Goal: Information Seeking & Learning: Learn about a topic

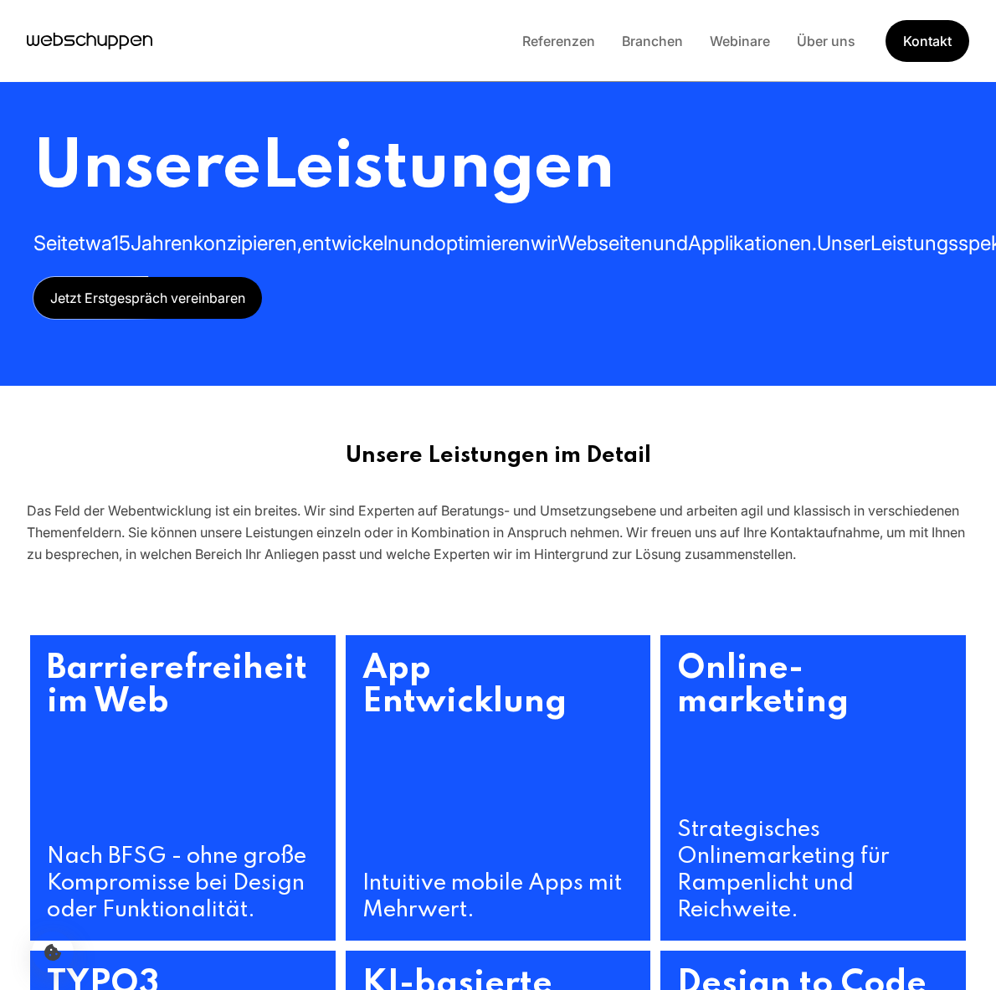
click at [388, 198] on span "Leistungen" at bounding box center [437, 169] width 353 height 68
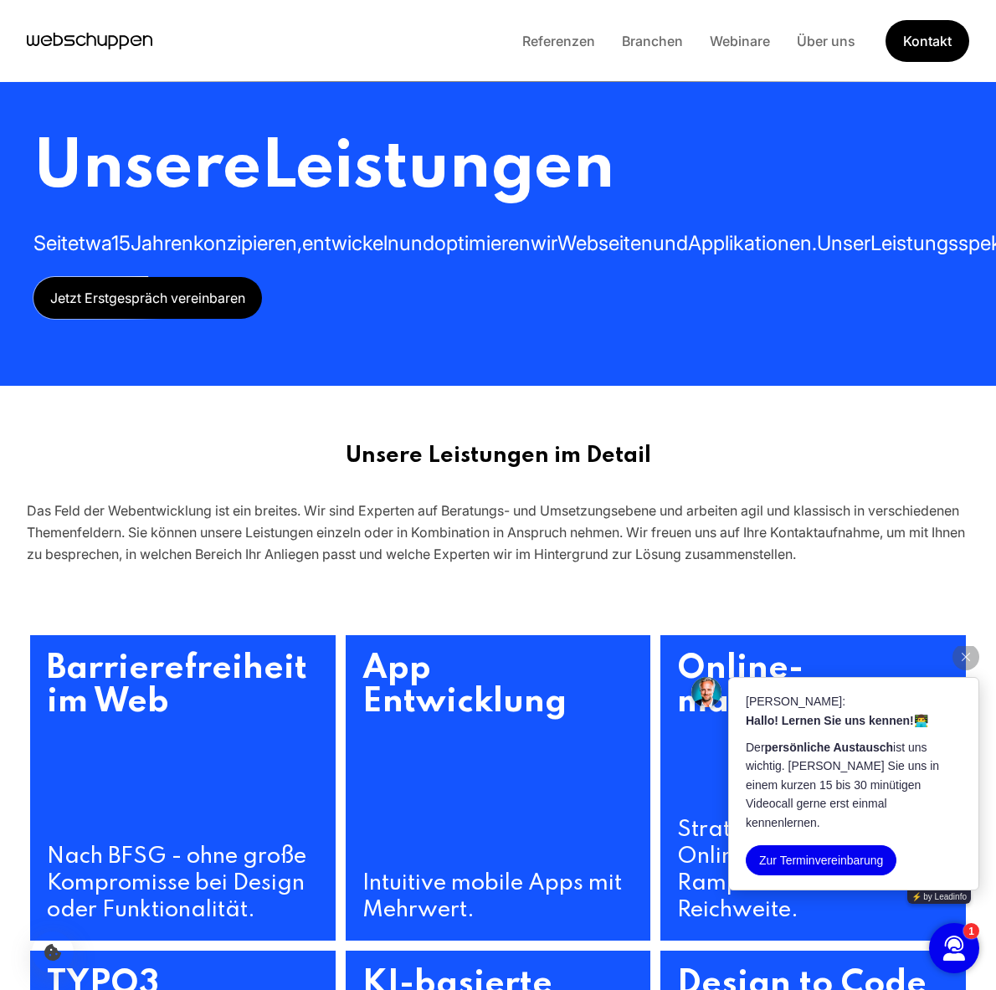
click at [943, 711] on p "[PERSON_NAME]:" at bounding box center [854, 701] width 216 height 18
drag, startPoint x: 943, startPoint y: 723, endPoint x: 974, endPoint y: 661, distance: 68.9
click at [974, 661] on div "Thomas von webschuppen: Hallo! Lernen Sie uns kennen! 👨‍💻 Der persönliche Austa…" at bounding box center [835, 767] width 321 height 280
click at [962, 671] on button "button" at bounding box center [966, 657] width 27 height 27
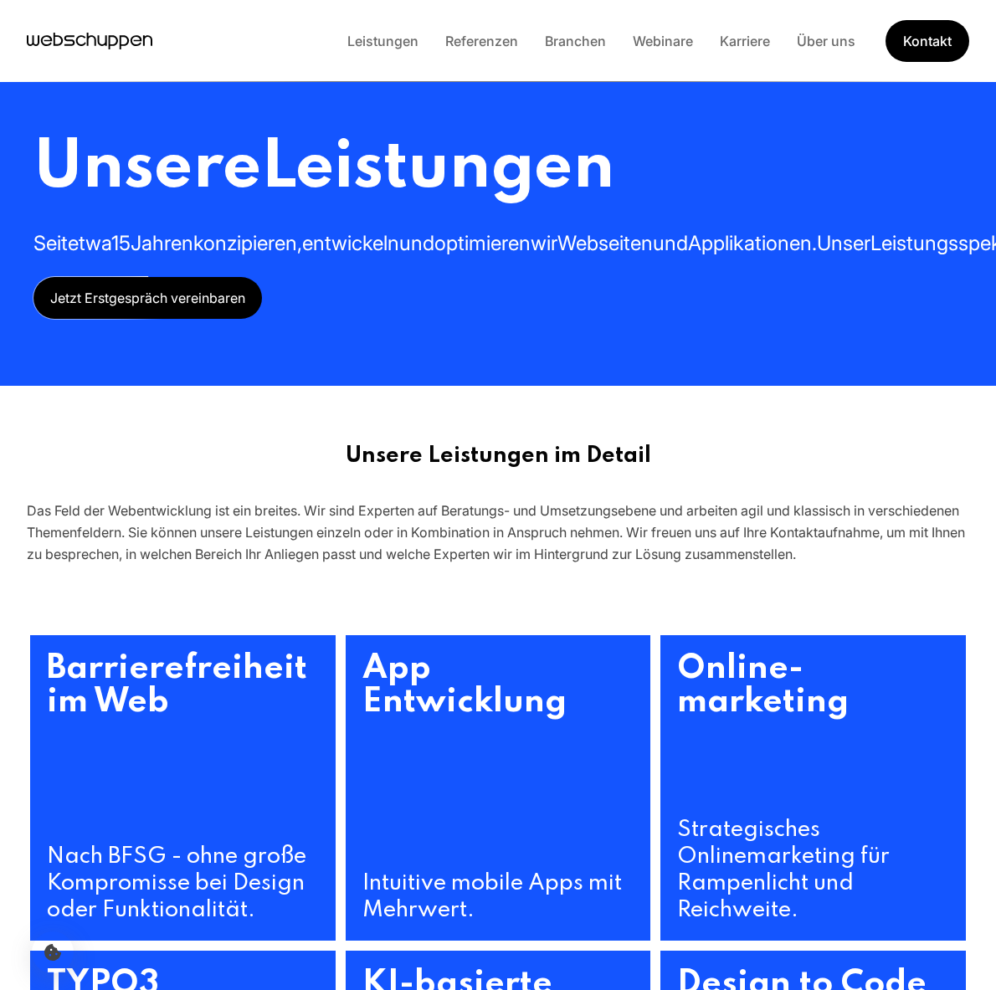
click at [252, 139] on span "Unsere" at bounding box center [147, 169] width 228 height 68
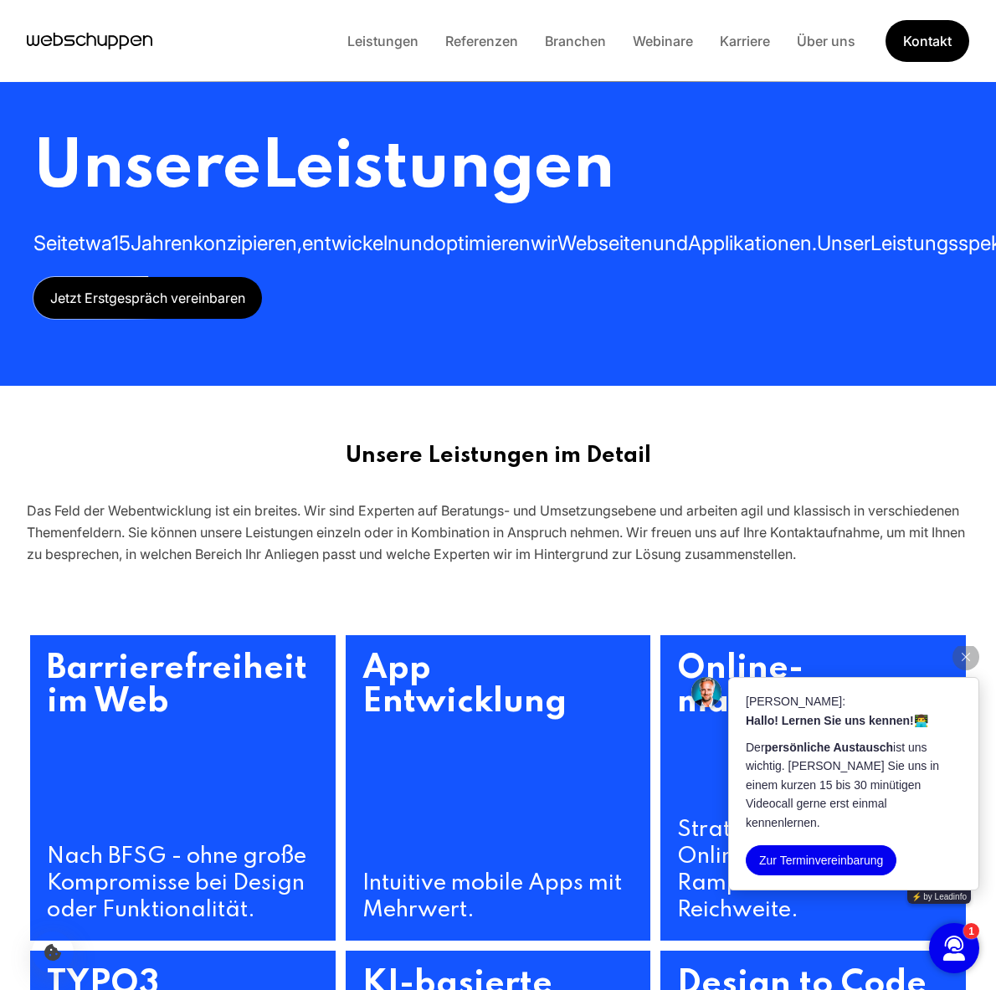
click at [825, 677] on div at bounding box center [835, 660] width 288 height 33
click at [966, 669] on button "button" at bounding box center [966, 657] width 27 height 27
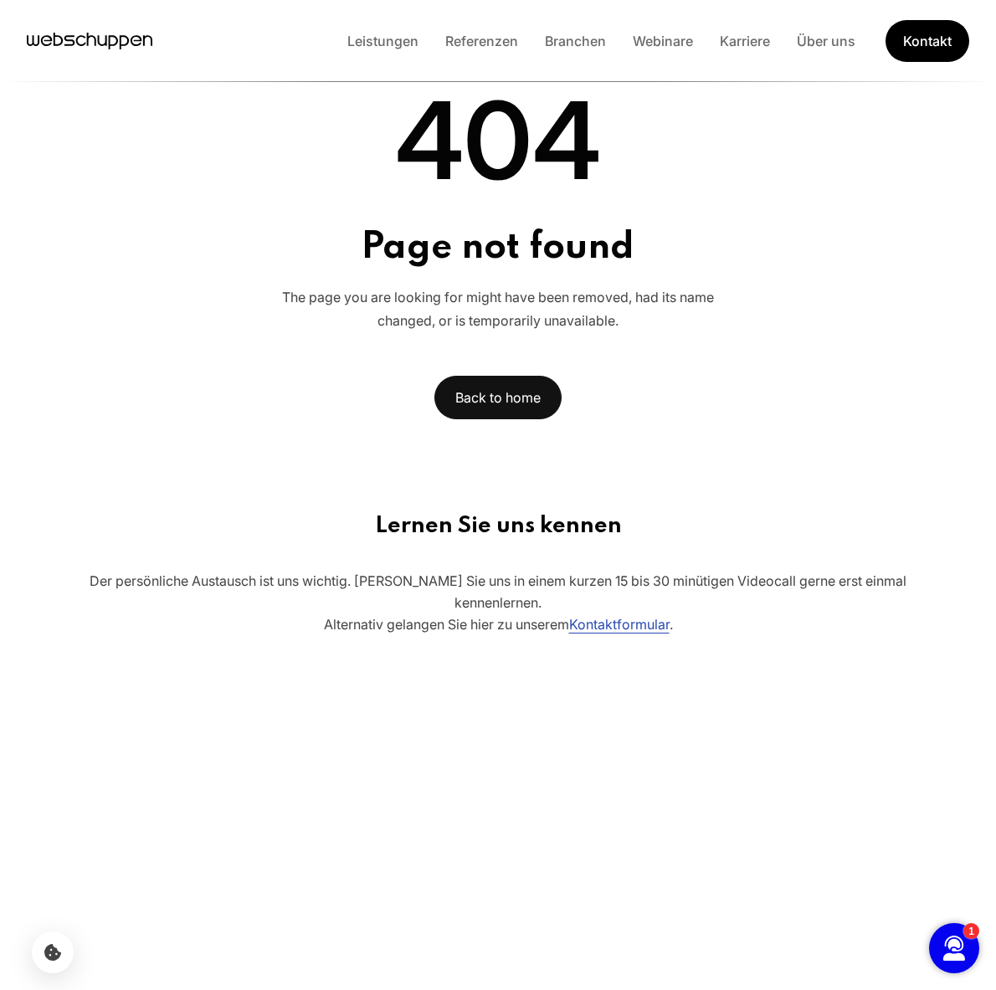
drag, startPoint x: 0, startPoint y: 0, endPoint x: 643, endPoint y: 129, distance: 655.7
click at [643, 129] on span "404" at bounding box center [499, 141] width 458 height 174
drag, startPoint x: 0, startPoint y: 0, endPoint x: 225, endPoint y: 222, distance: 316.1
click at [225, 222] on div "404 Page not found The page you are looking for might have been removed, had it…" at bounding box center [497, 237] width 969 height 366
click at [305, 238] on h1 "Page not found" at bounding box center [499, 248] width 458 height 41
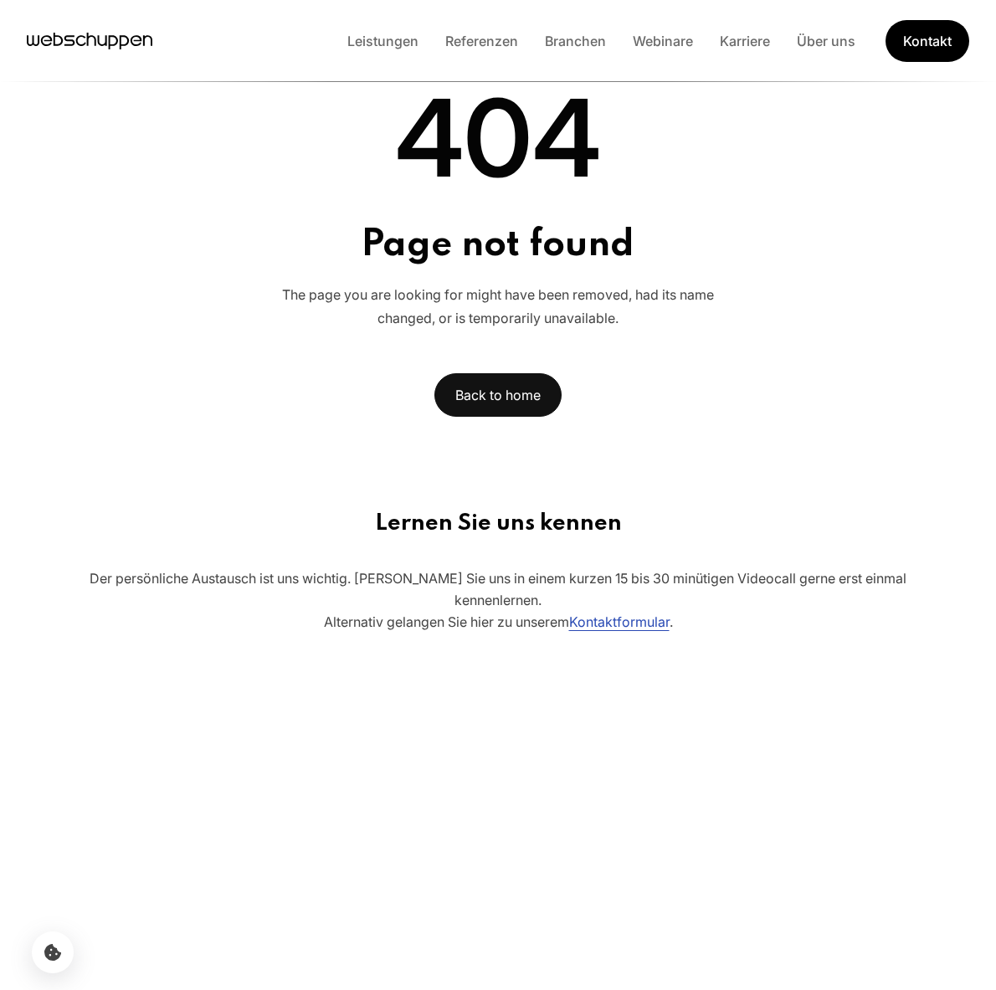
scroll to position [3, 0]
click at [523, 395] on link "Back to home" at bounding box center [497, 395] width 127 height 44
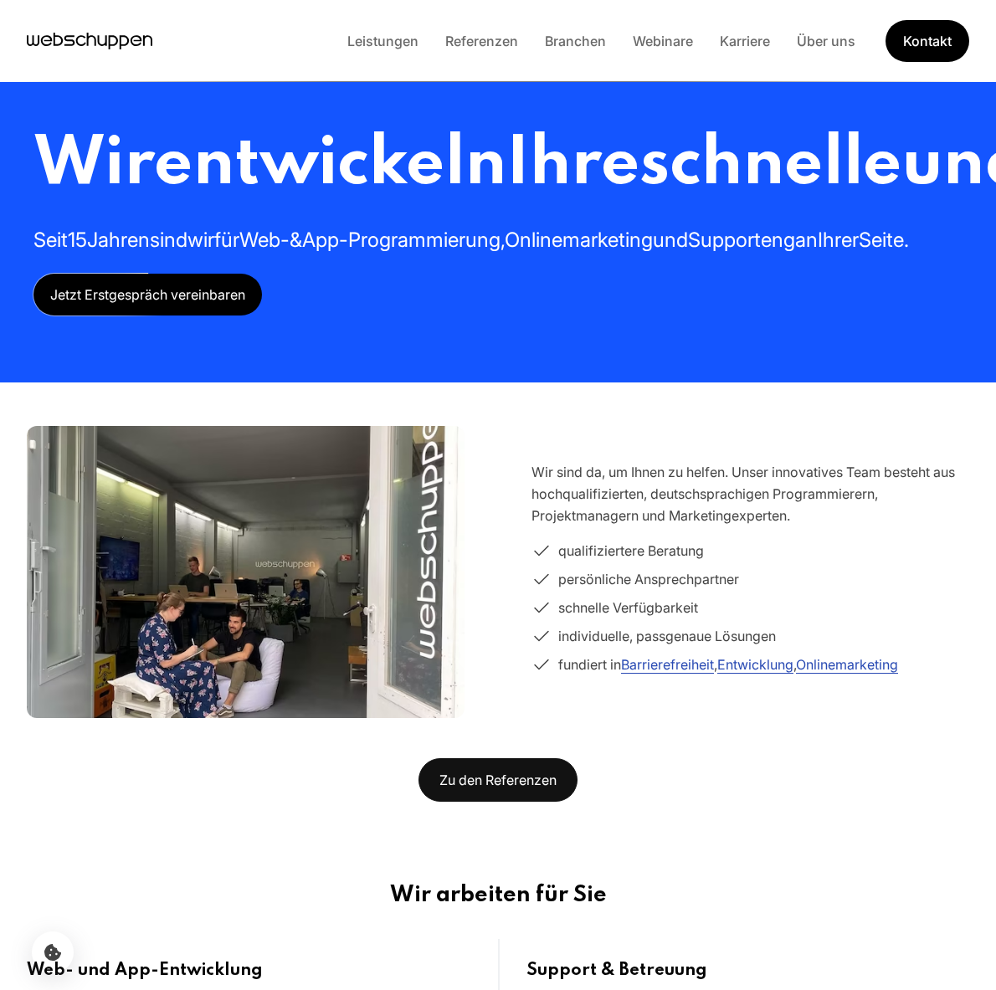
scroll to position [0, 0]
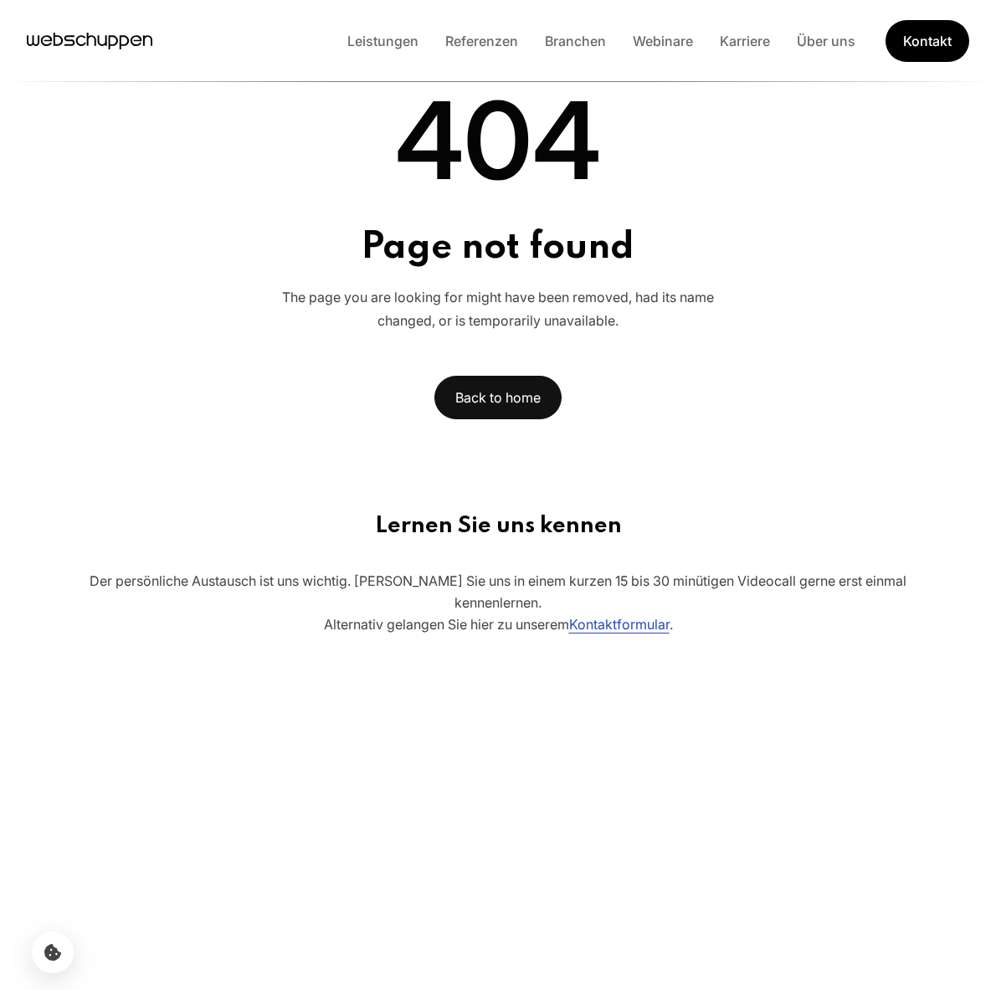
scroll to position [618, 0]
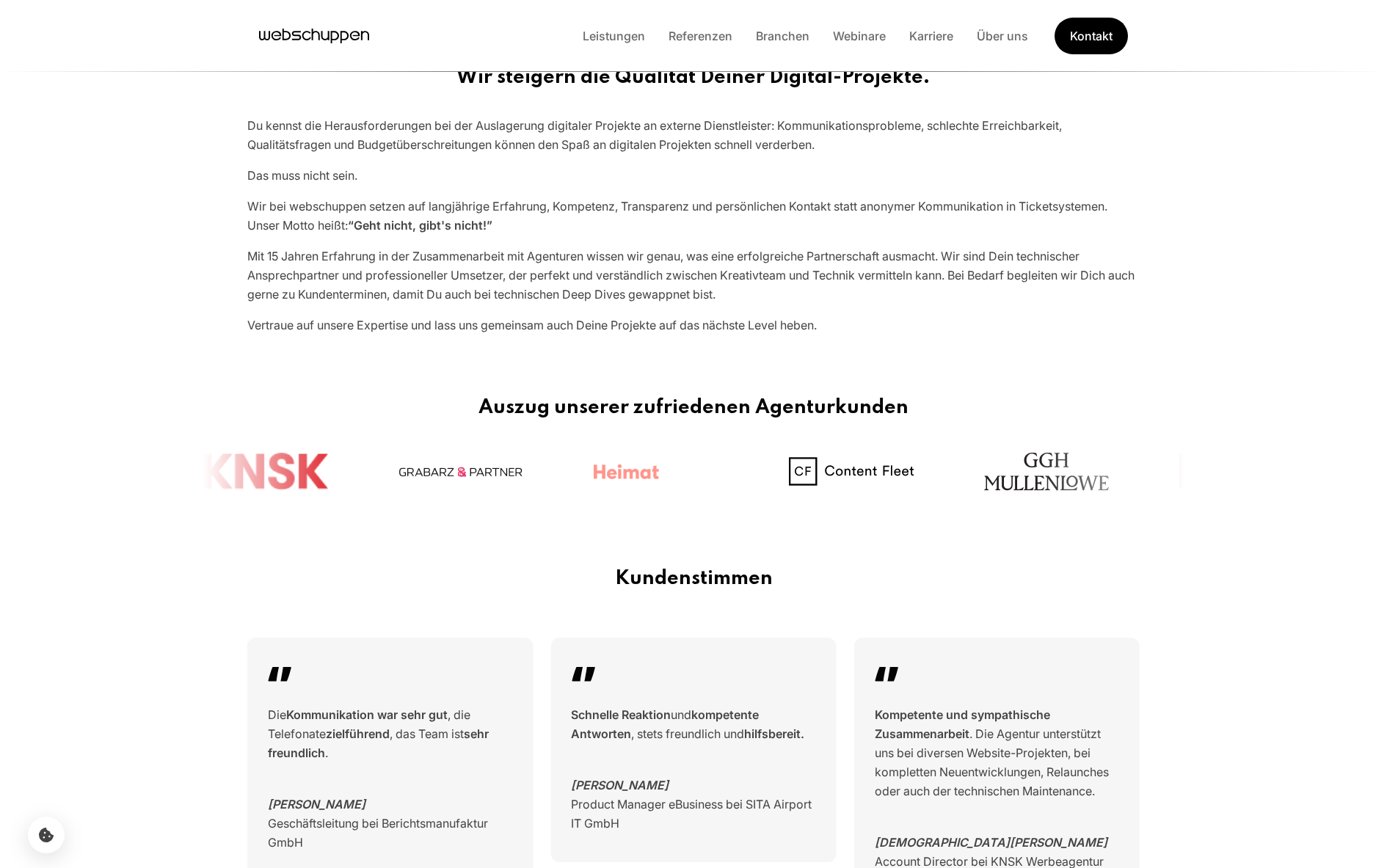
scroll to position [551, 0]
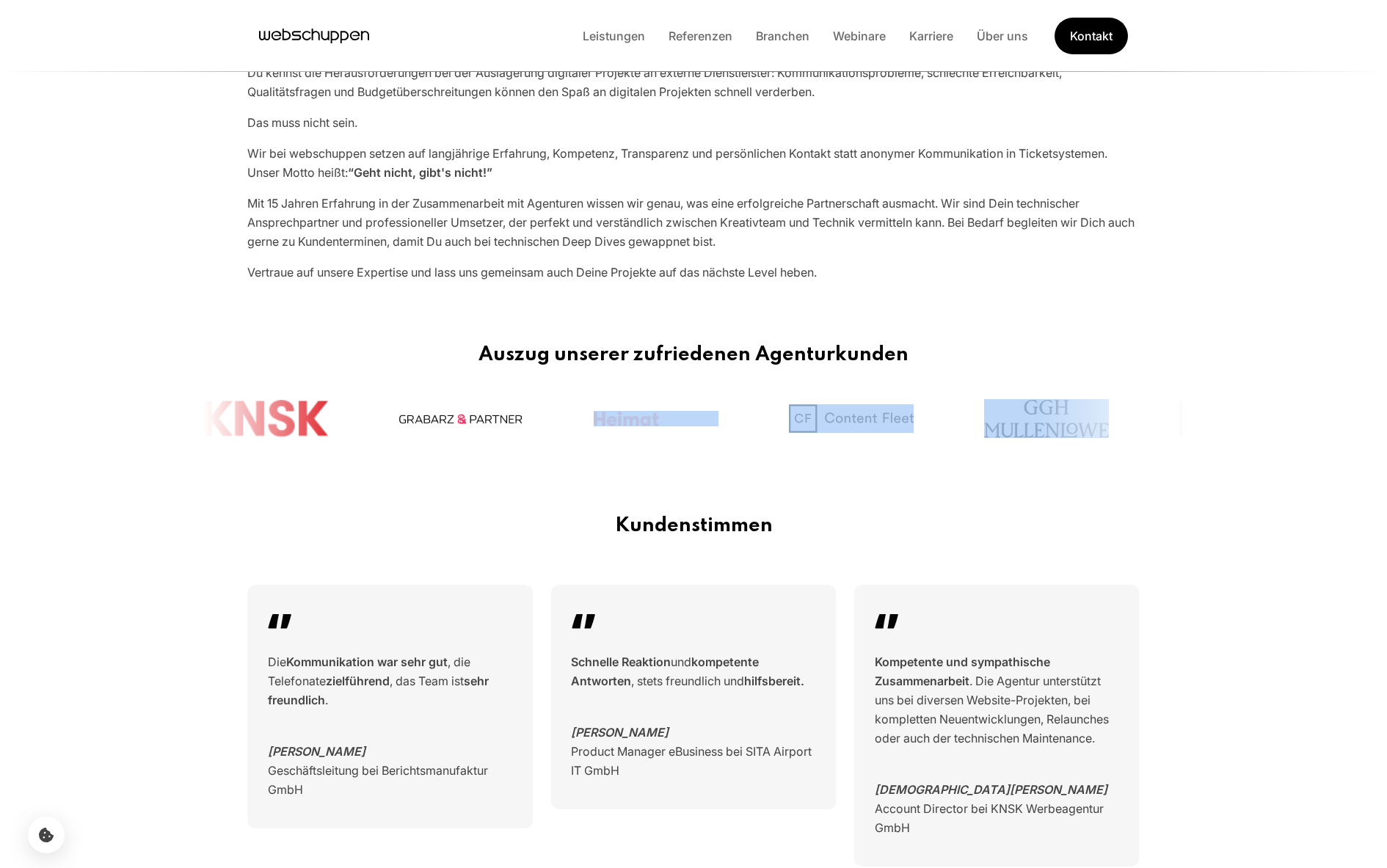
drag, startPoint x: 0, startPoint y: 0, endPoint x: 496, endPoint y: 438, distance: 661.7
click at [496, 438] on div at bounding box center [691, 419] width 976 height 51
drag, startPoint x: 496, startPoint y: 438, endPoint x: 401, endPoint y: 403, distance: 101.2
click at [401, 403] on div at bounding box center [691, 419] width 976 height 51
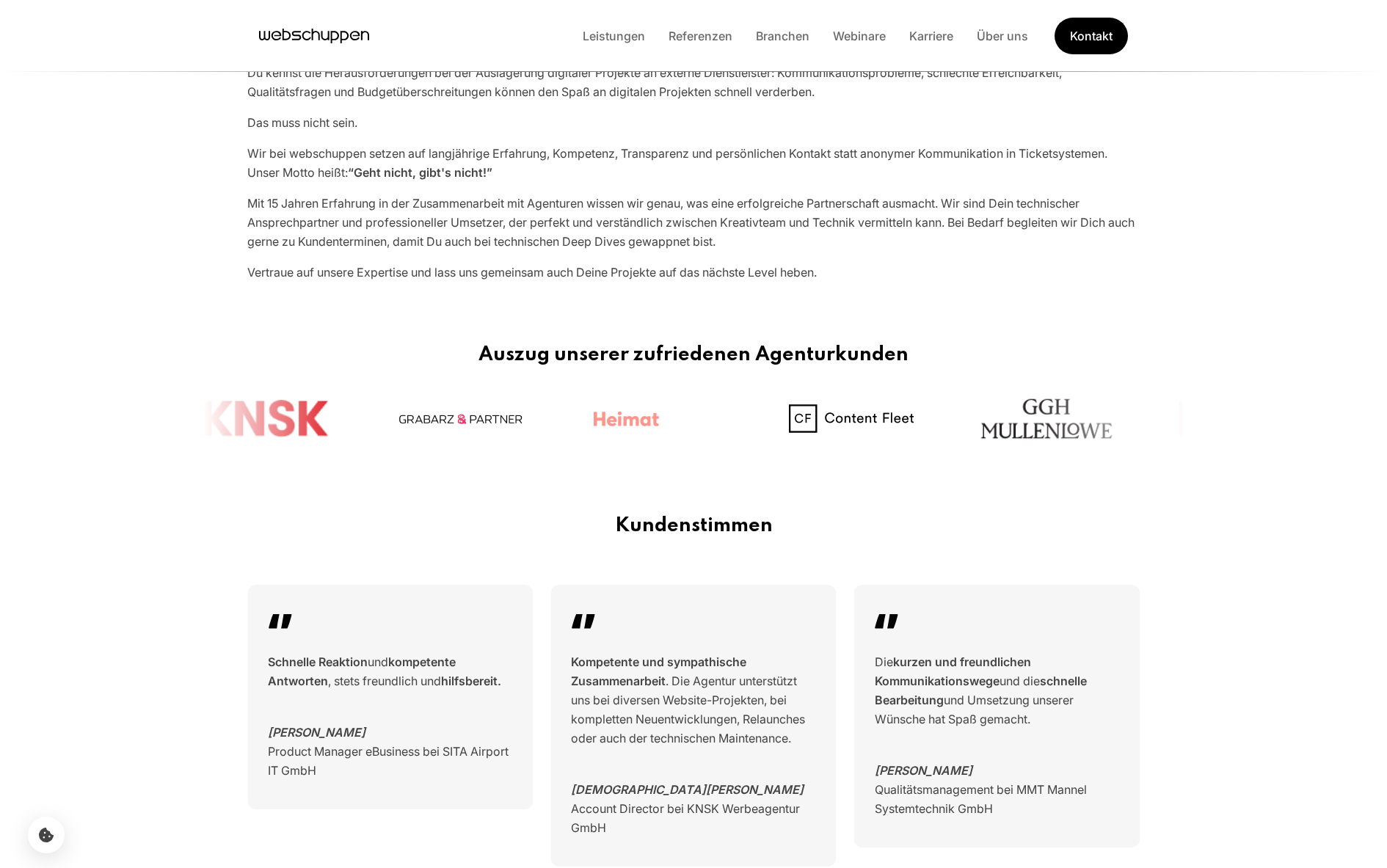
click at [267, 476] on section "Auszug unserer zufriedenen Agenturkunden" at bounding box center [694, 394] width 1387 height 171
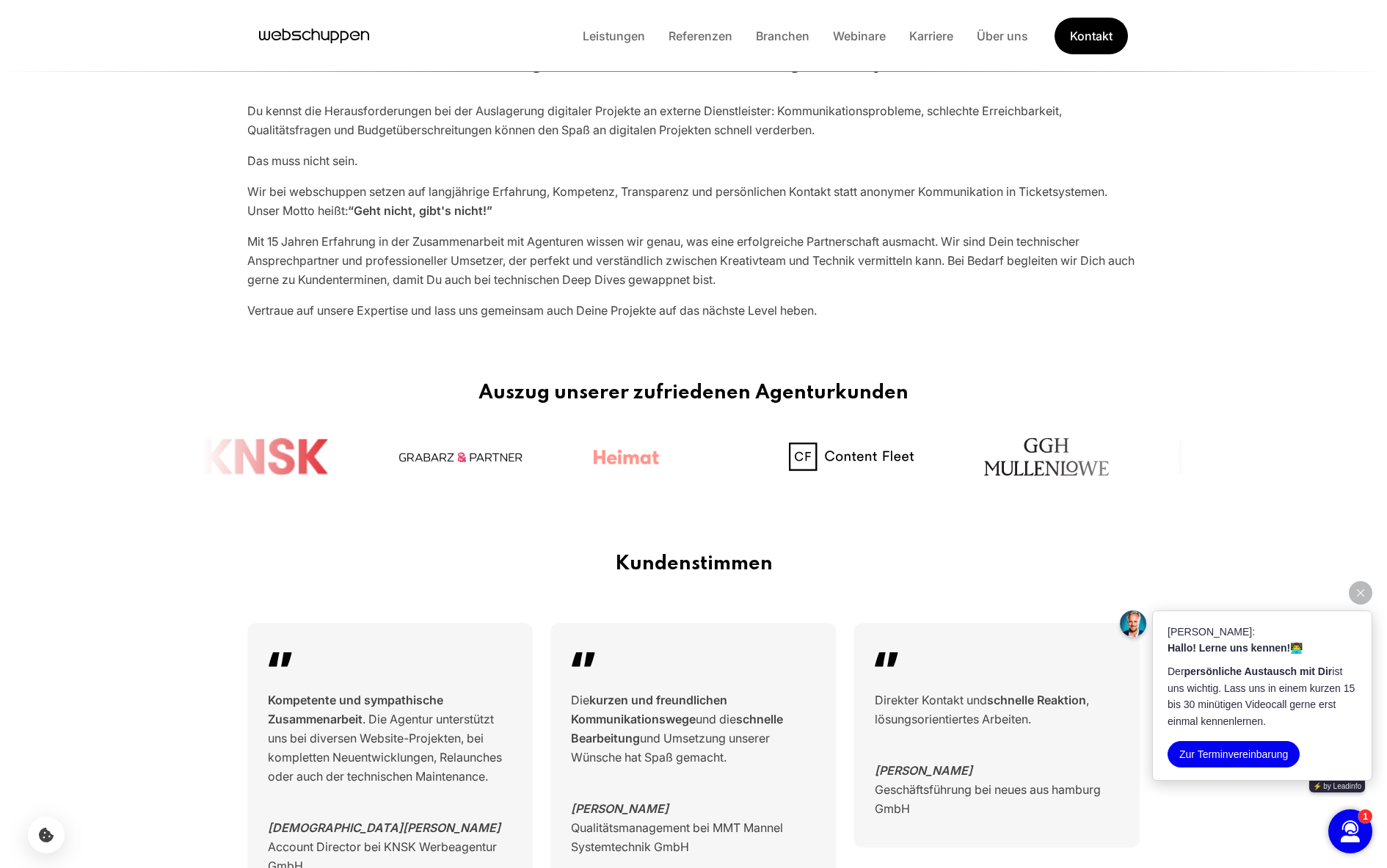
scroll to position [509, 0]
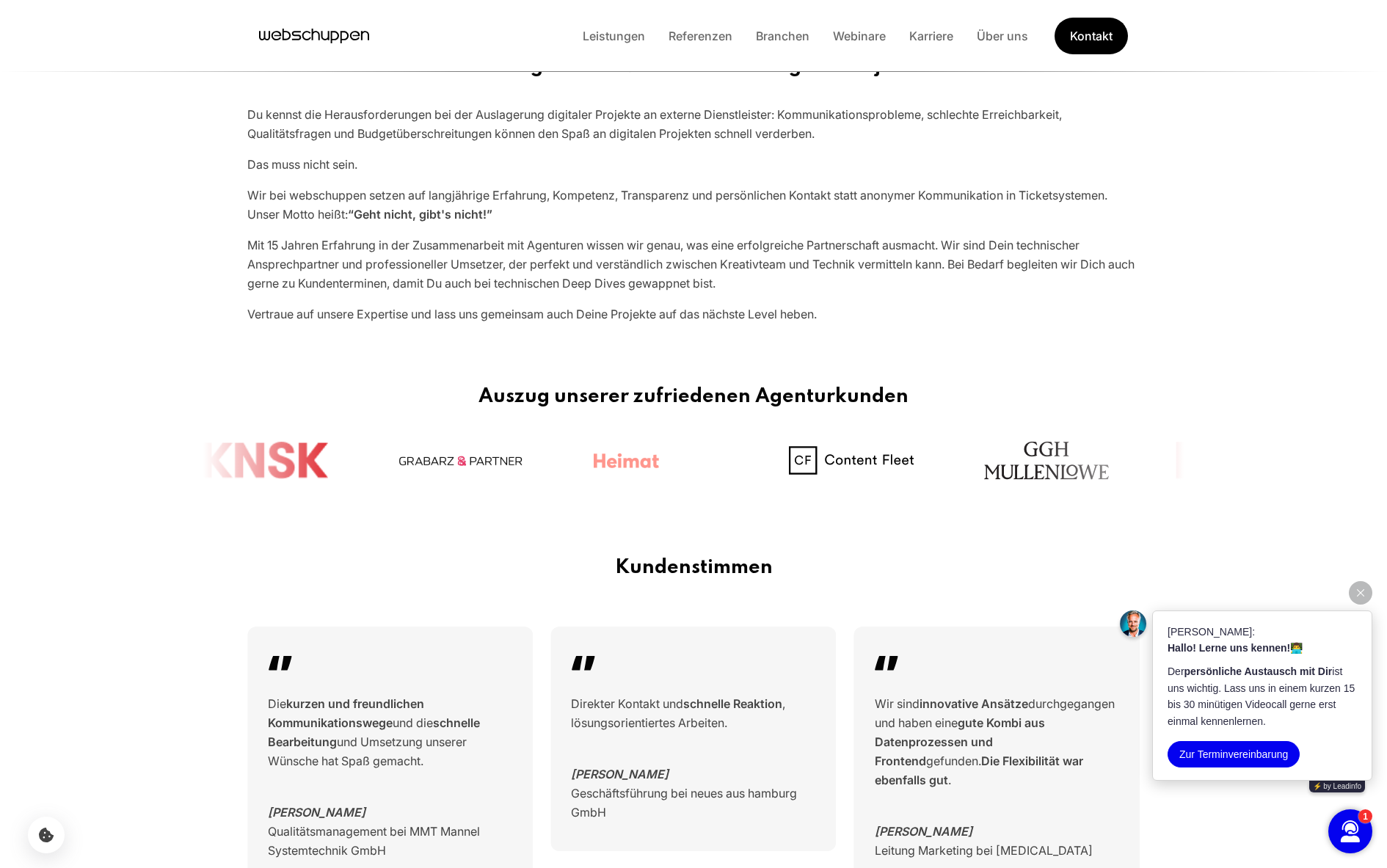
click at [1177, 466] on img at bounding box center [1242, 459] width 132 height 39
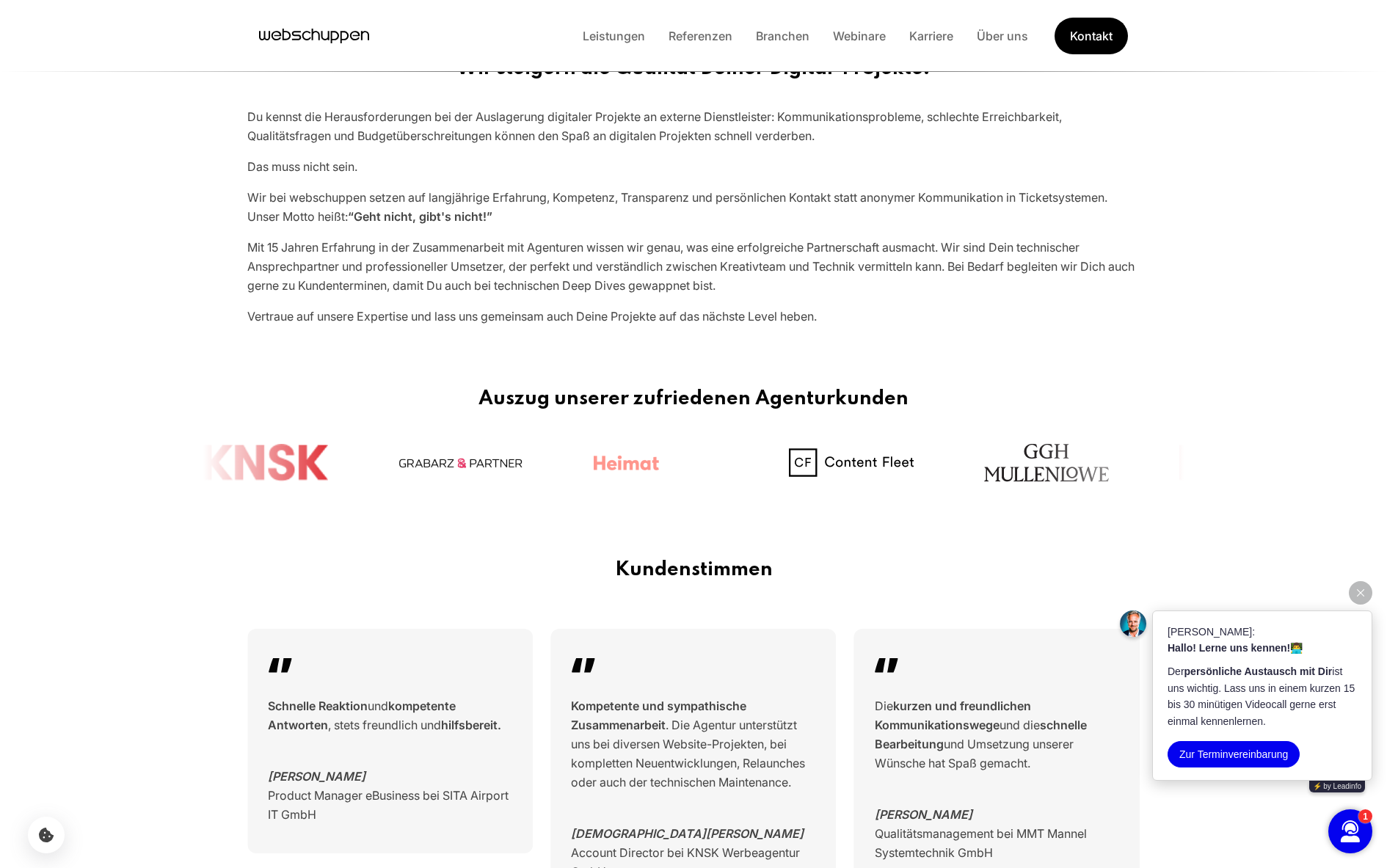
scroll to position [506, 0]
click at [405, 312] on div "Vertraue auf unsere Expertise und lass uns gemeinsam auch Deine Projekte auf da…" at bounding box center [694, 317] width 893 height 19
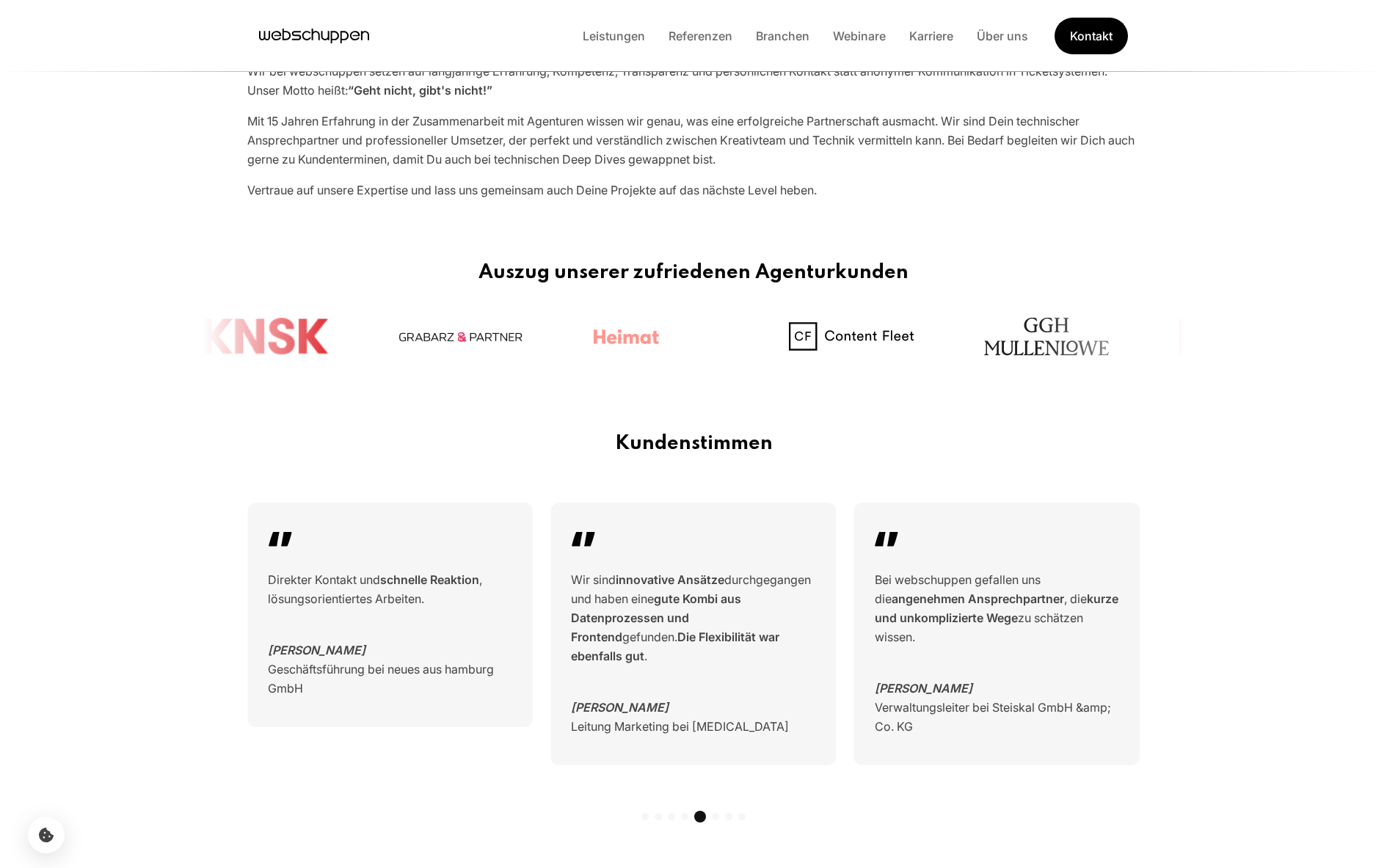
scroll to position [610, 0]
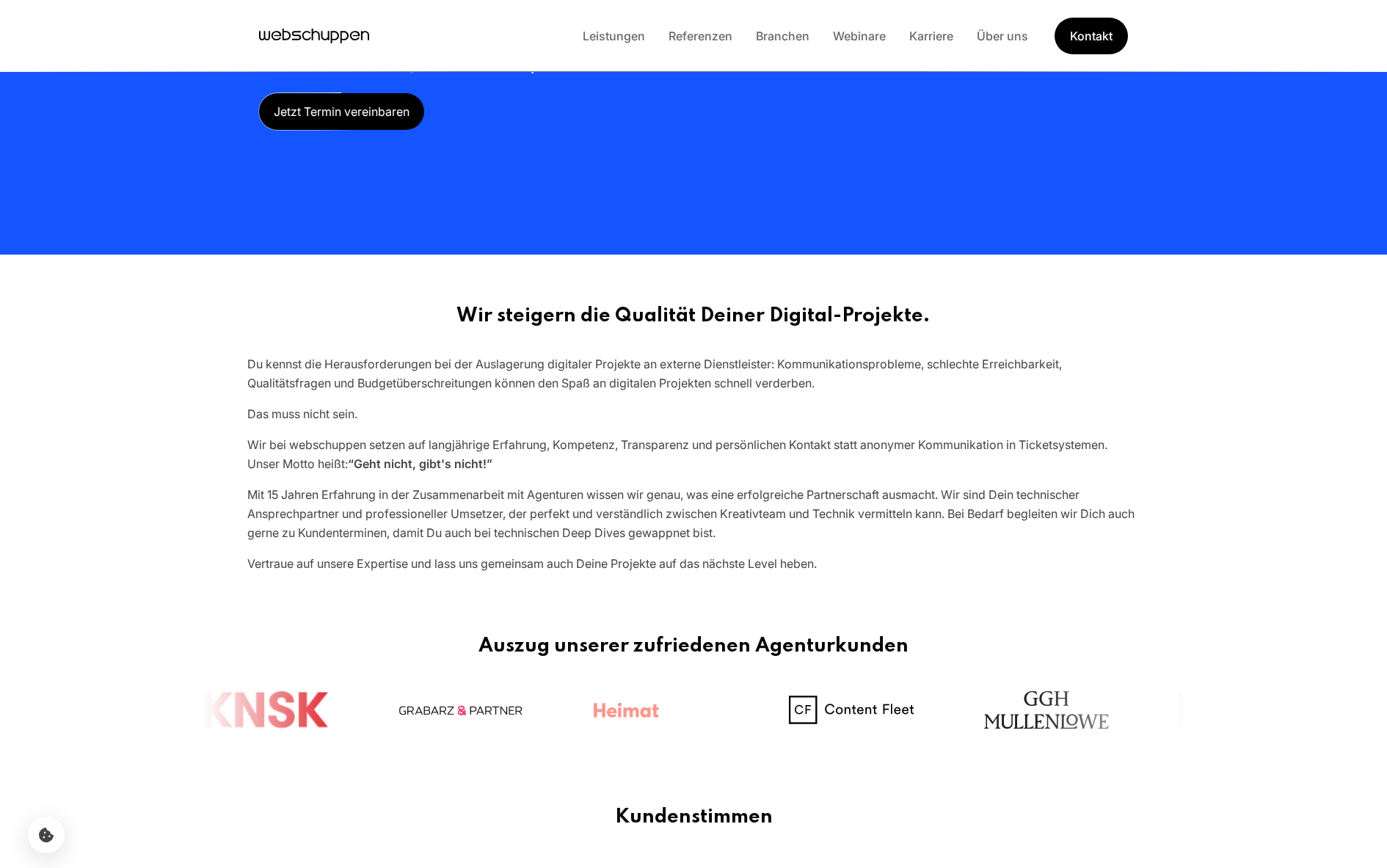
scroll to position [566, 0]
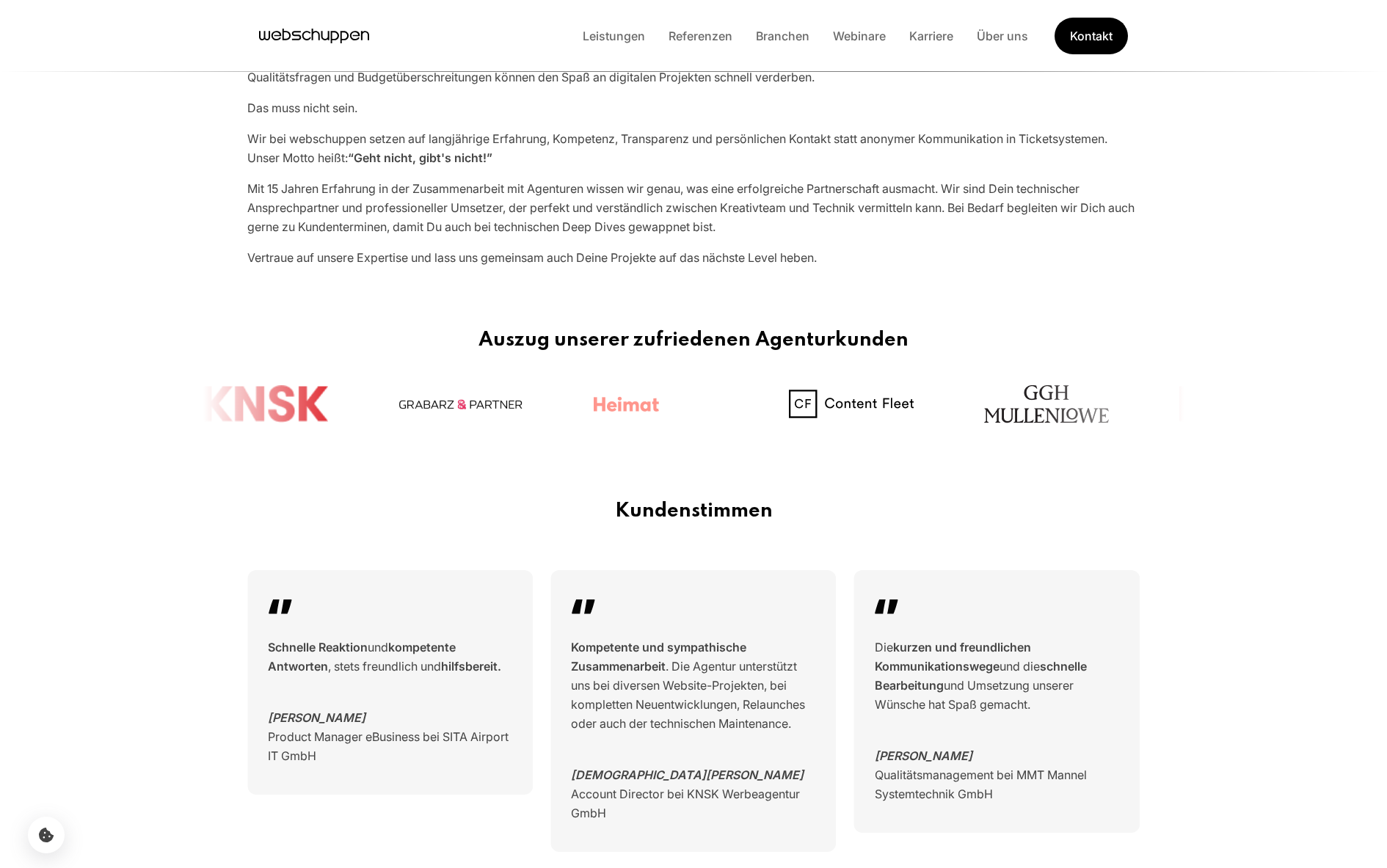
click at [761, 43] on li "Branchen" at bounding box center [783, 36] width 77 height 19
click at [773, 33] on link "Branchen" at bounding box center [783, 36] width 77 height 15
